Goal: Task Accomplishment & Management: Manage account settings

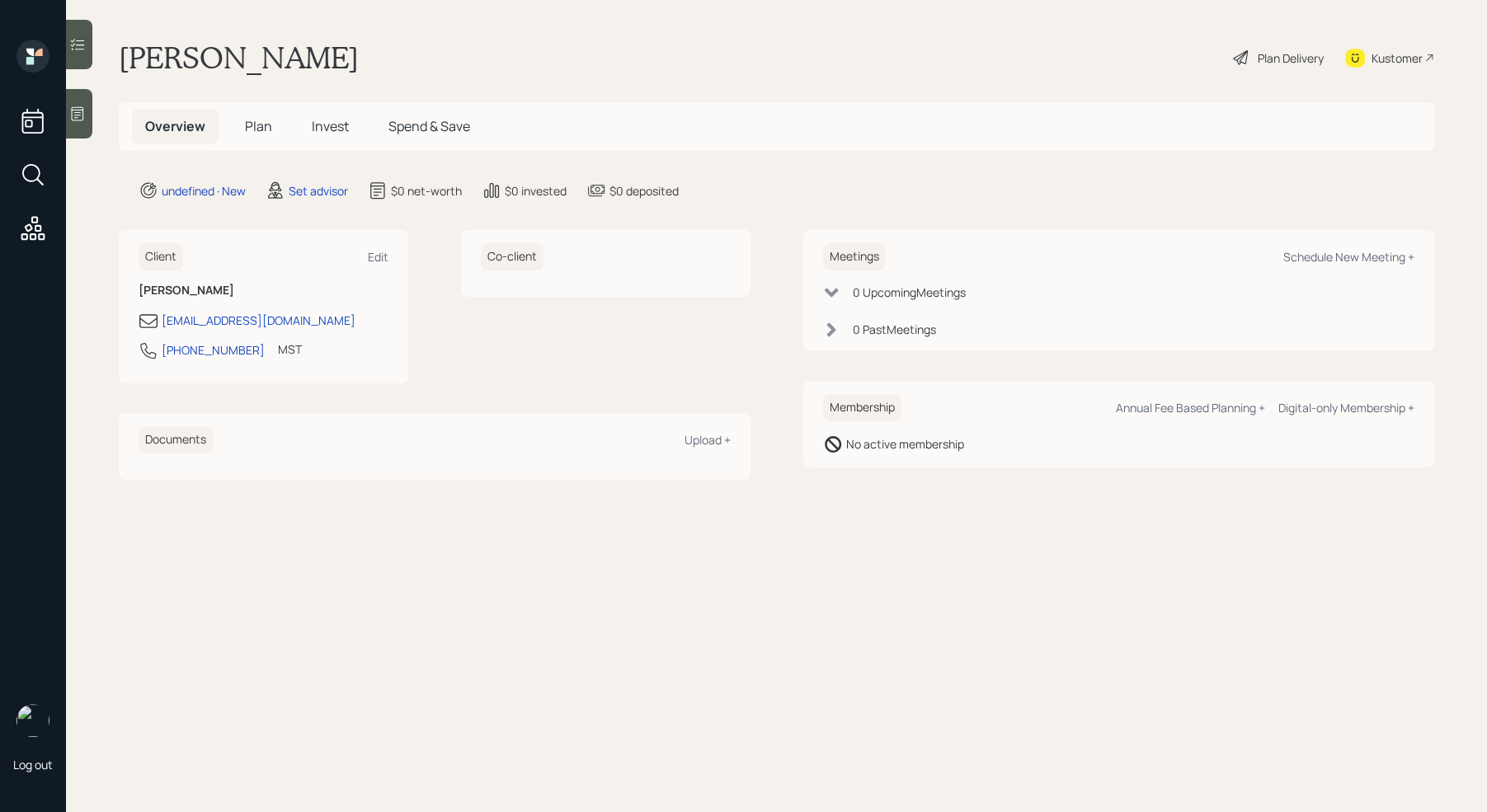
click at [75, 122] on div at bounding box center [78, 114] width 26 height 49
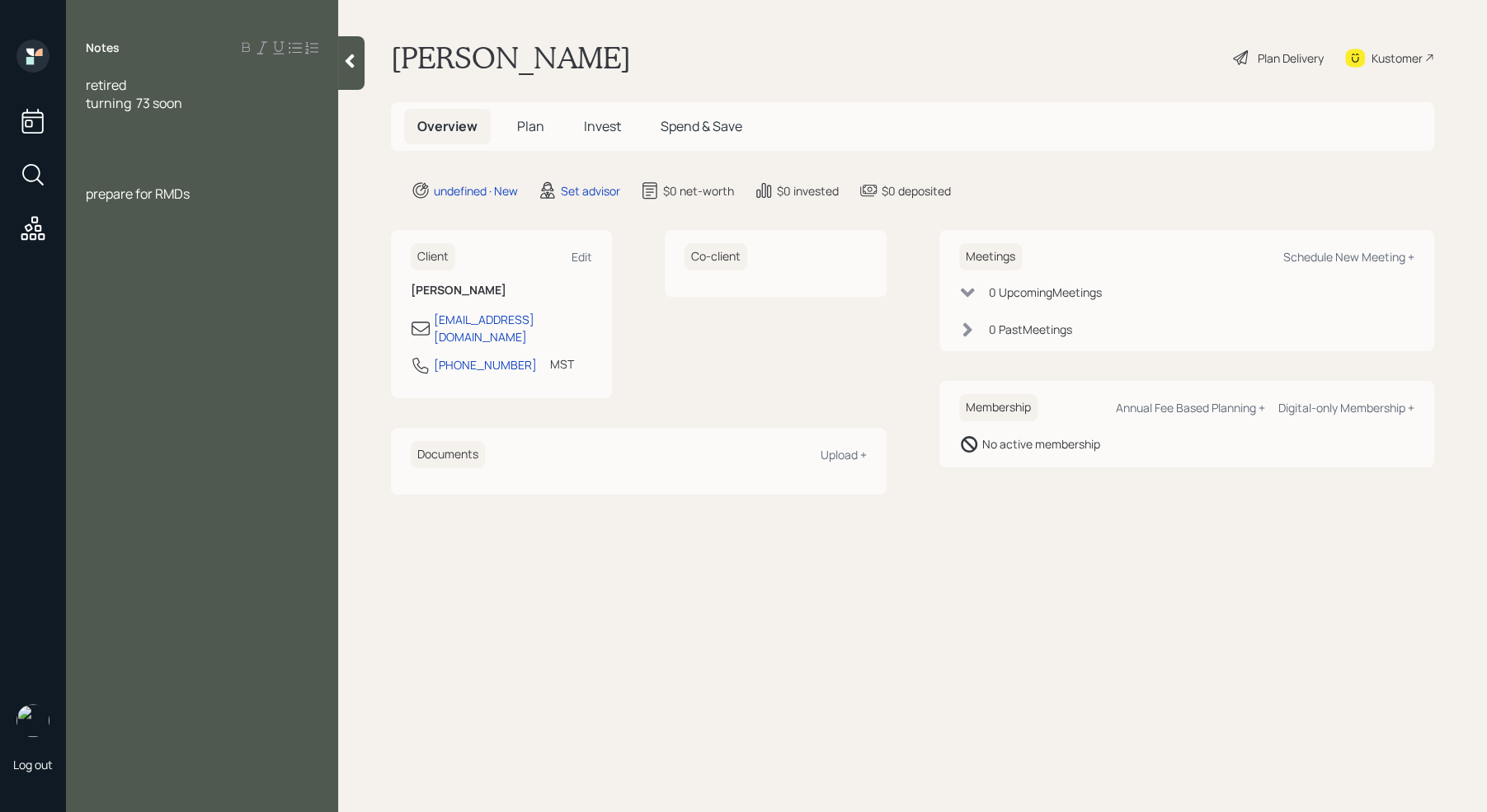
click at [90, 130] on div at bounding box center [202, 139] width 233 height 18
click at [142, 141] on div "Assets" at bounding box center [202, 139] width 233 height 18
click at [149, 186] on div at bounding box center [202, 193] width 233 height 18
click at [223, 168] on div "Income" at bounding box center [202, 176] width 233 height 18
click at [212, 165] on div "Vanguard - 160k" at bounding box center [202, 157] width 233 height 18
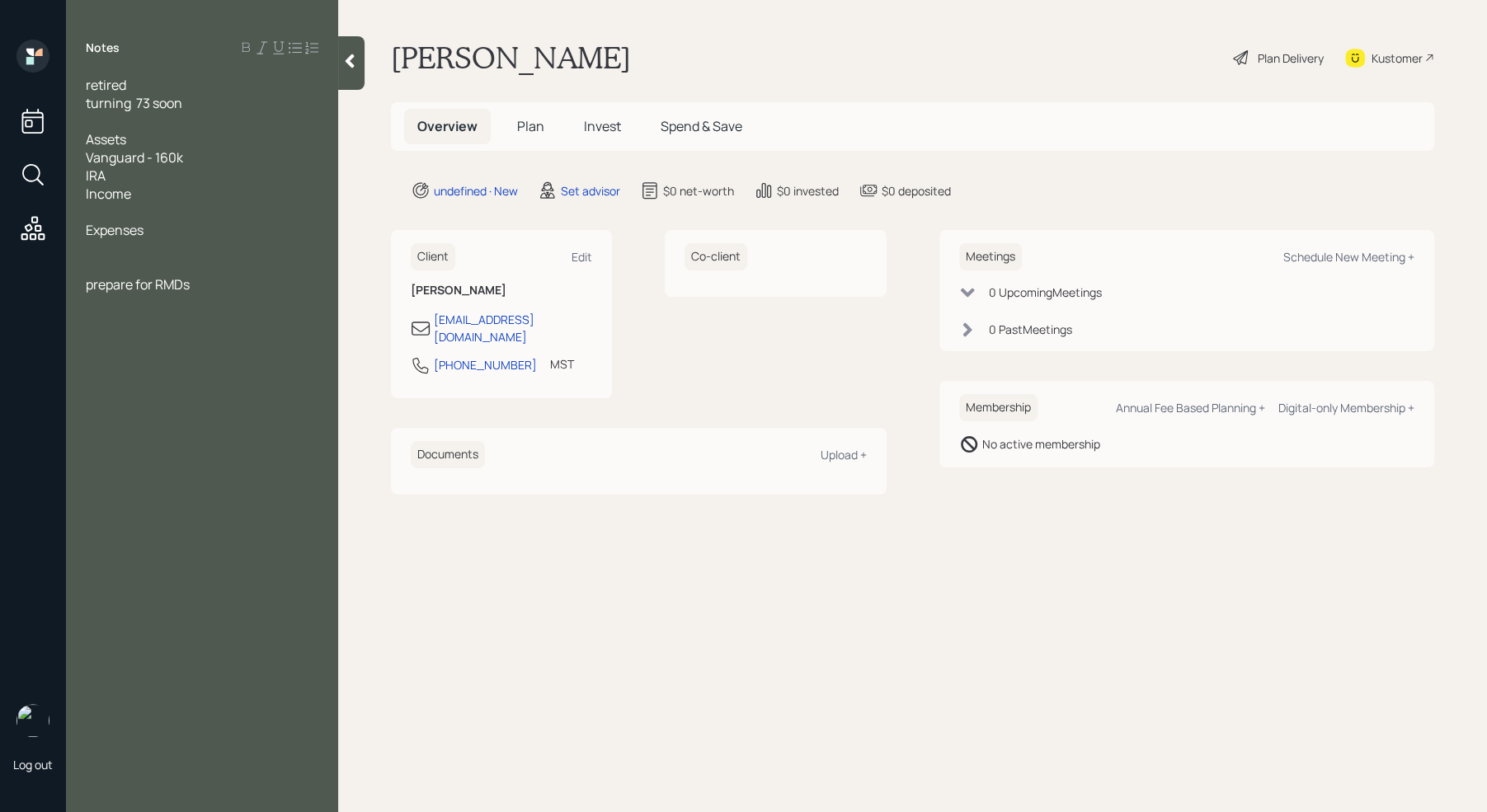
click at [162, 160] on span "Vanguard - 160k" at bounding box center [135, 157] width 97 height 18
click at [169, 163] on span "Vanguard - 160k" at bounding box center [135, 157] width 97 height 18
click at [141, 172] on div "IRA" at bounding box center [202, 176] width 233 height 18
click at [102, 247] on div at bounding box center [202, 248] width 233 height 18
click at [137, 249] on div "SS-" at bounding box center [202, 248] width 233 height 18
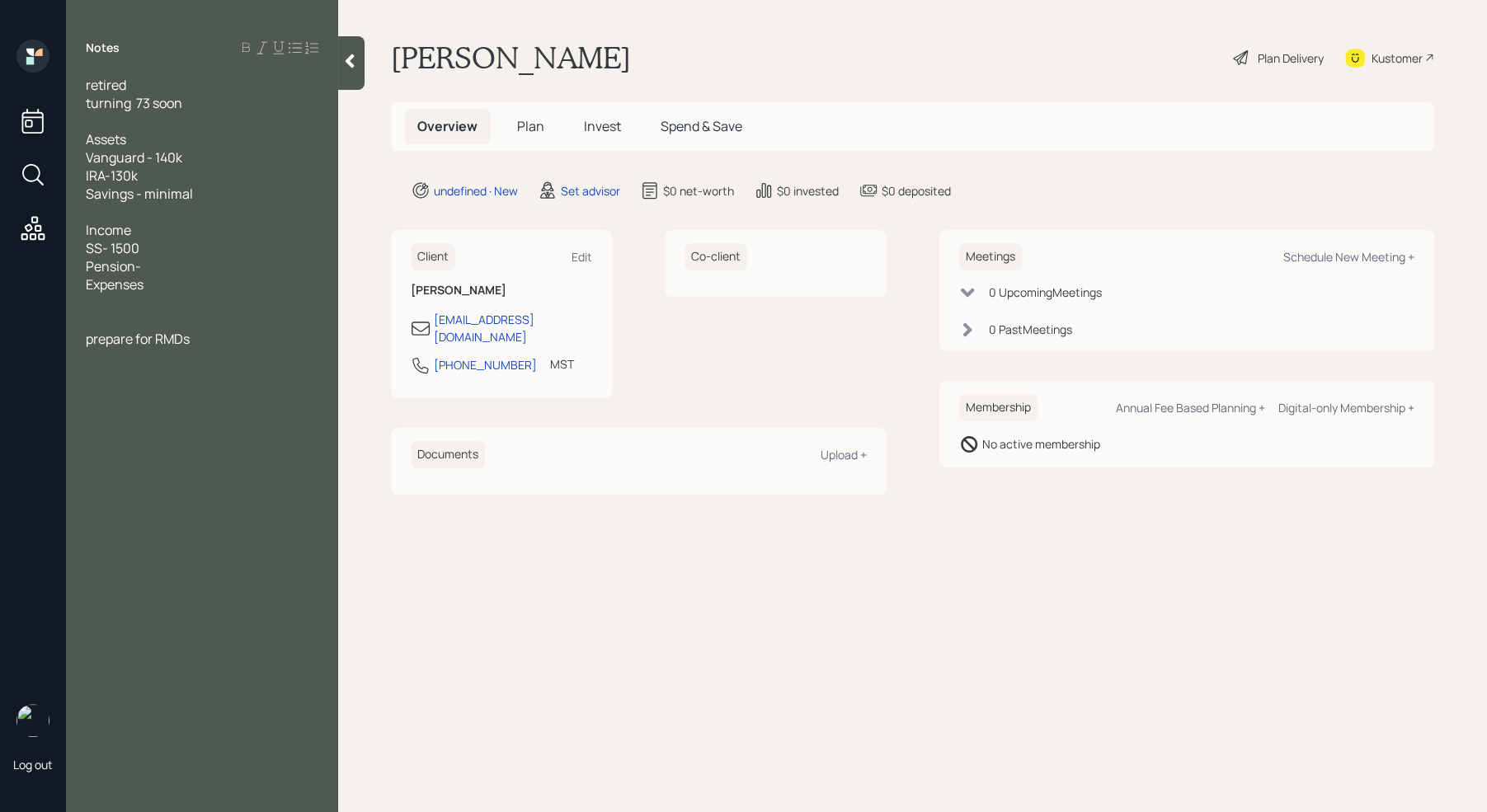
click at [164, 263] on div "Pension-" at bounding box center [202, 266] width 233 height 18
click at [130, 330] on div at bounding box center [202, 338] width 233 height 18
click at [118, 317] on div at bounding box center [202, 320] width 233 height 18
click at [170, 358] on div at bounding box center [202, 356] width 233 height 18
click at [610, 567] on main "[PERSON_NAME] Plan Delivery Kustomer Overview Plan Invest Spend & Save undefine…" at bounding box center [913, 406] width 1149 height 812
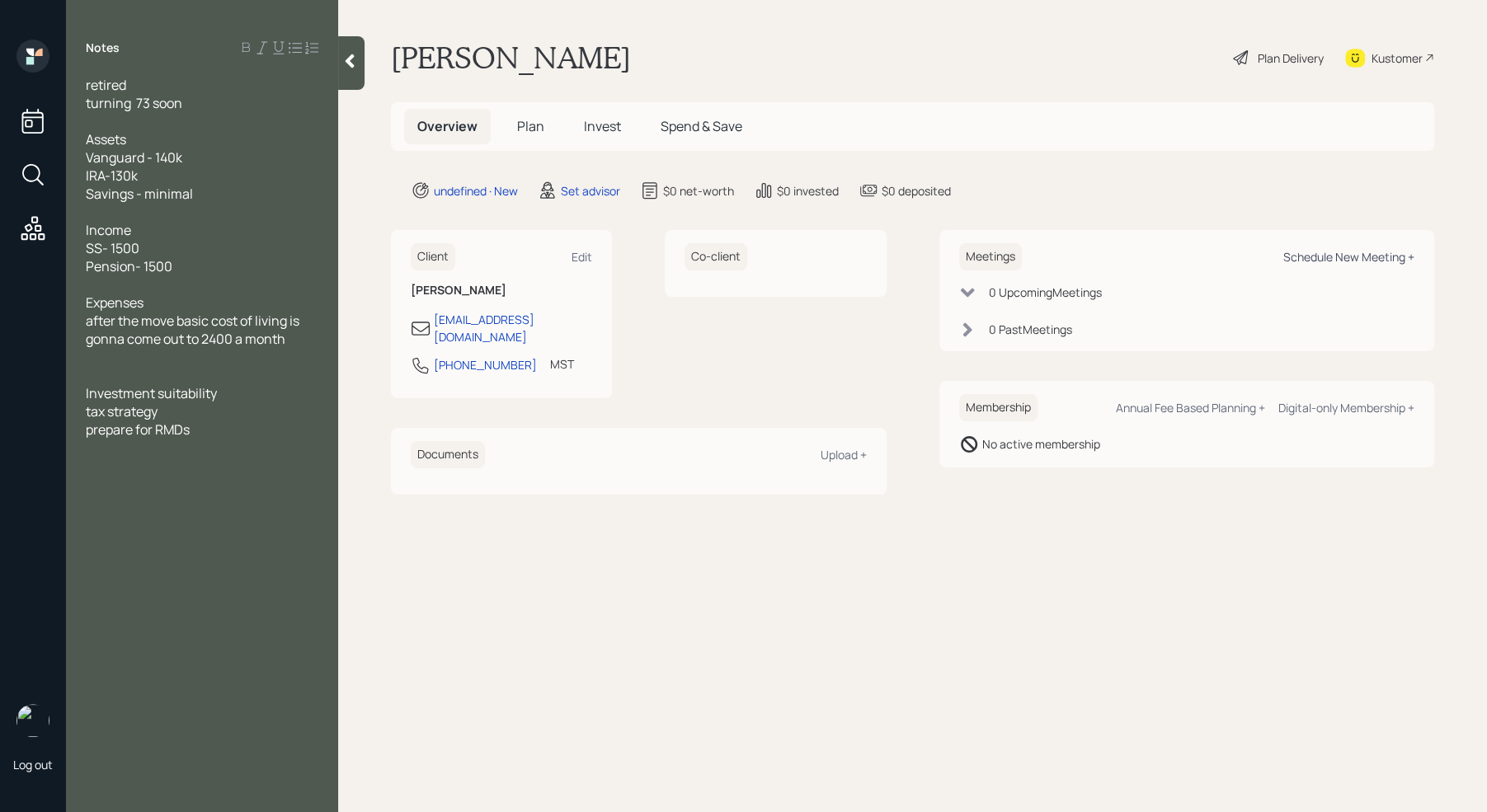
click at [1386, 256] on div "Schedule New Meeting +" at bounding box center [1349, 256] width 131 height 15
select select "round-[PERSON_NAME]"
